Goal: Contribute content: Add original content to the website for others to see

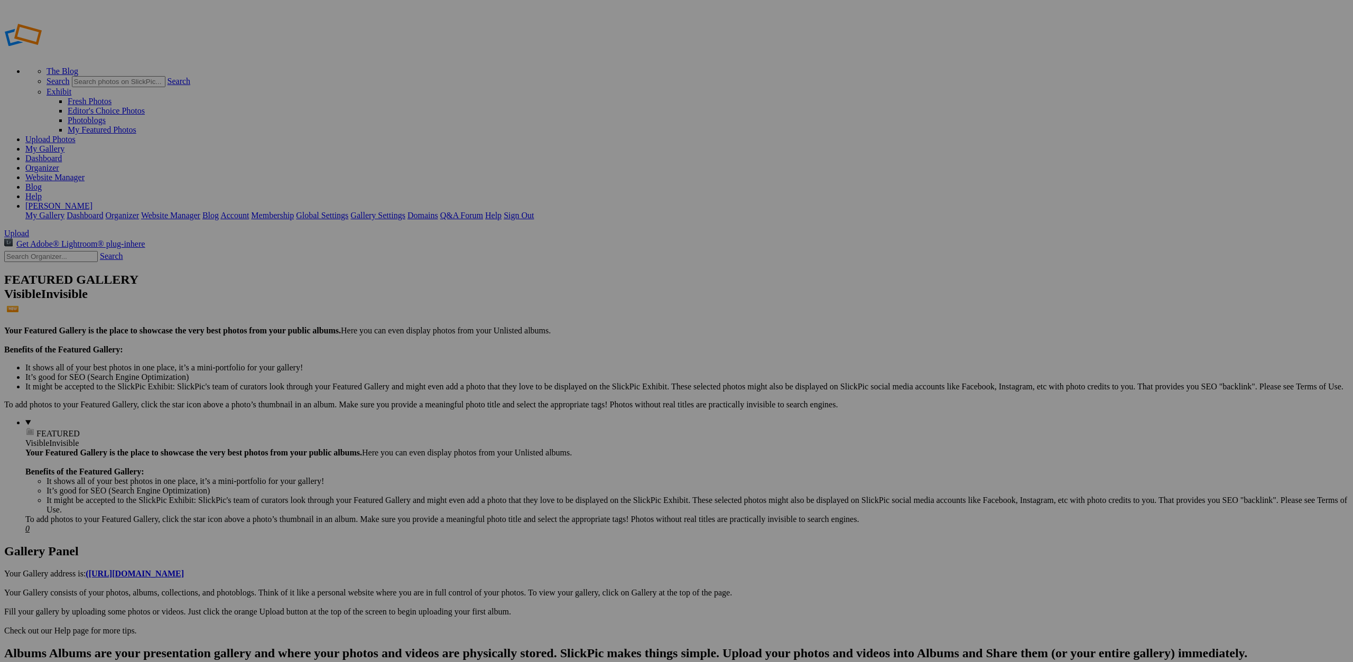
drag, startPoint x: 760, startPoint y: 168, endPoint x: 289, endPoint y: 156, distance: 470.6
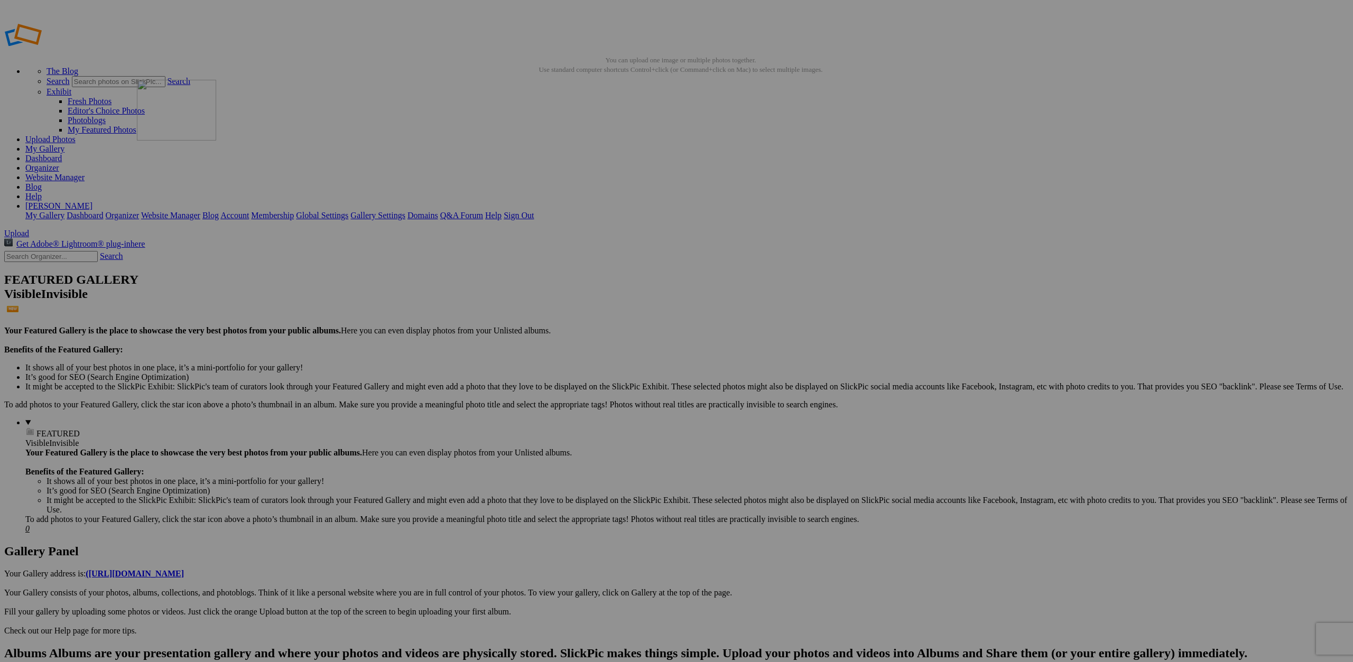
drag, startPoint x: 380, startPoint y: 159, endPoint x: 394, endPoint y: 267, distance: 108.7
drag, startPoint x: 1139, startPoint y: 161, endPoint x: 374, endPoint y: 142, distance: 765.6
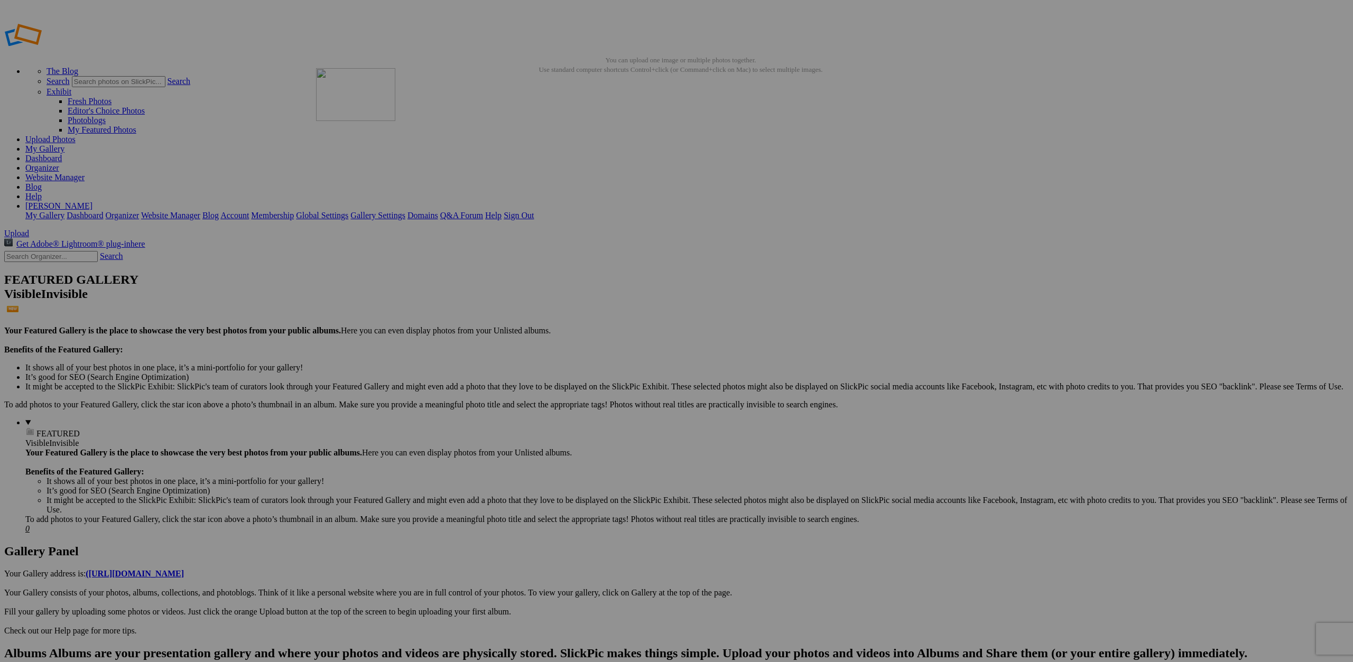
drag, startPoint x: 765, startPoint y: 159, endPoint x: 468, endPoint y: 144, distance: 297.4
drag, startPoint x: 965, startPoint y: 161, endPoint x: 548, endPoint y: 136, distance: 417.7
drag, startPoint x: 959, startPoint y: 164, endPoint x: 717, endPoint y: 142, distance: 243.1
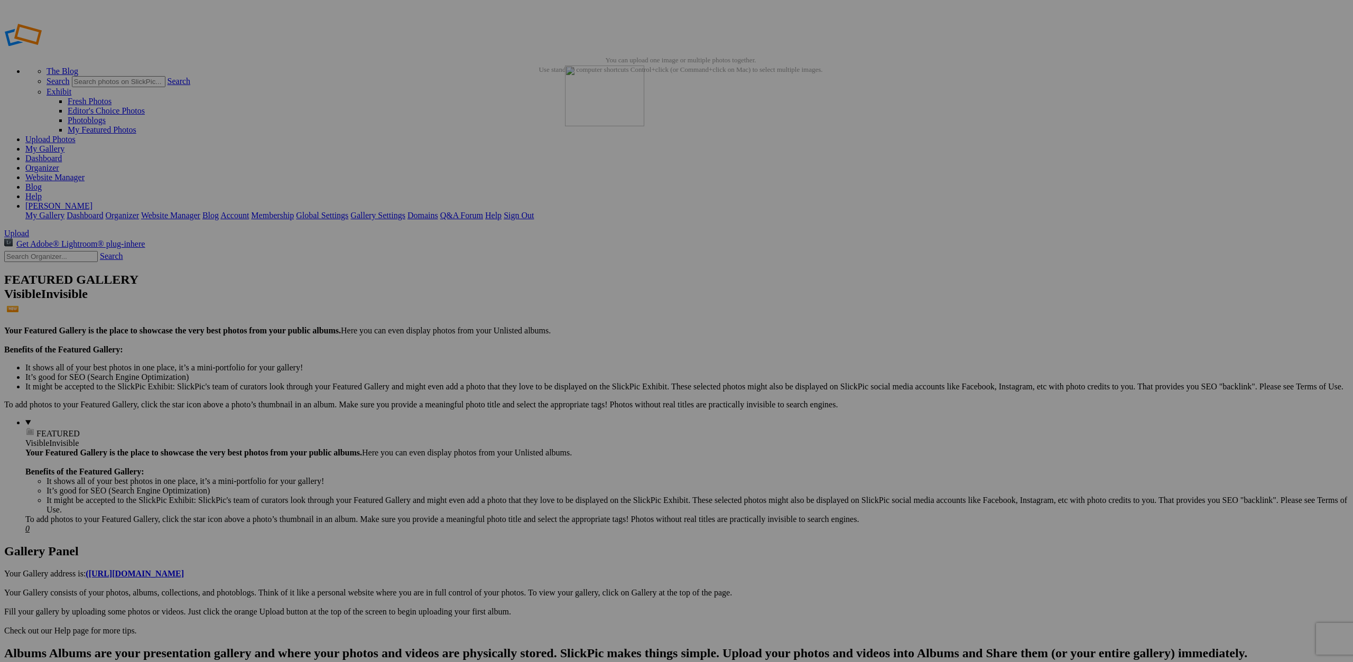
drag, startPoint x: 866, startPoint y: 151, endPoint x: 982, endPoint y: 154, distance: 115.8
drag, startPoint x: 1224, startPoint y: 161, endPoint x: 1114, endPoint y: 134, distance: 113.7
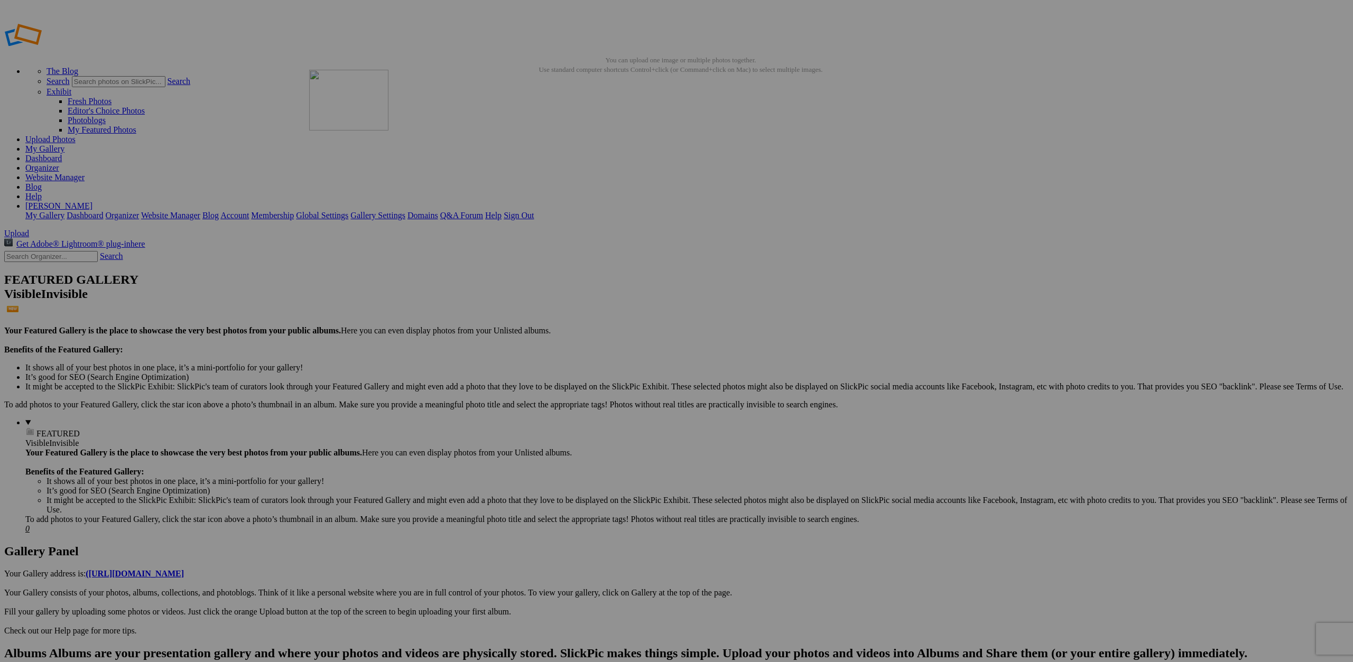
drag, startPoint x: 195, startPoint y: 289, endPoint x: 461, endPoint y: 146, distance: 302.9
drag, startPoint x: 386, startPoint y: 295, endPoint x: 713, endPoint y: 153, distance: 355.8
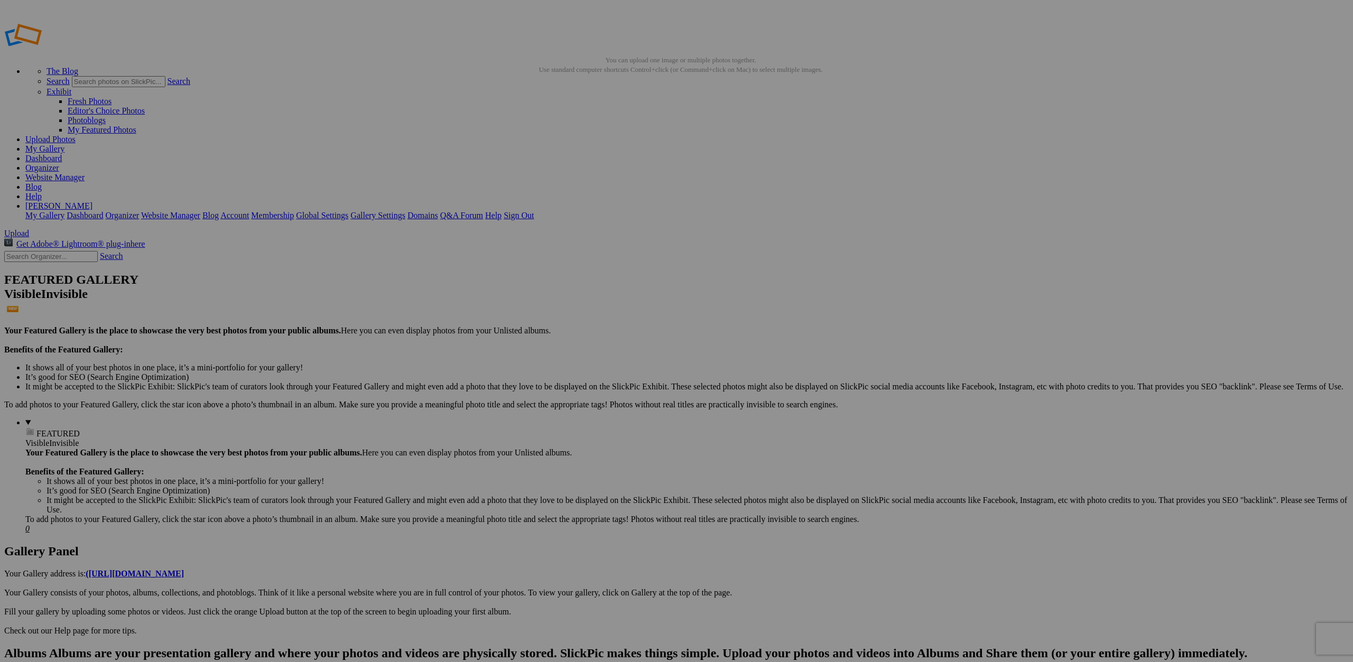
click at [85, 173] on link "Website Manager" at bounding box center [54, 177] width 59 height 9
